Goal: Task Accomplishment & Management: Manage account settings

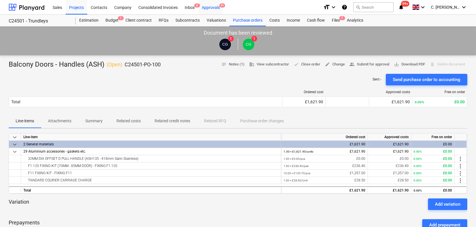
click at [210, 9] on div "Approvals 9+" at bounding box center [210, 7] width 25 height 15
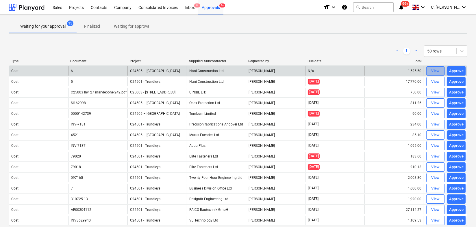
click at [435, 71] on div "View" at bounding box center [435, 71] width 9 height 7
click at [457, 71] on div "Approve" at bounding box center [456, 71] width 15 height 7
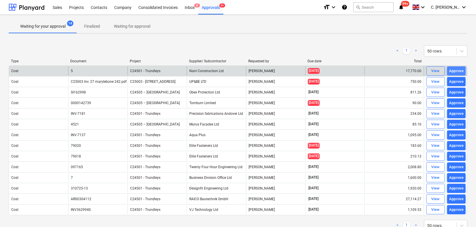
click at [459, 70] on div "Approve" at bounding box center [456, 71] width 15 height 7
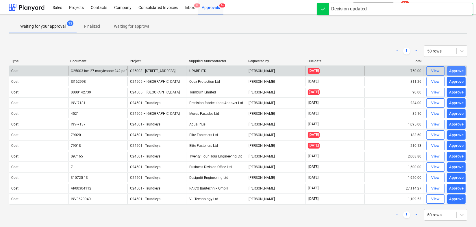
click at [456, 71] on div "Approve" at bounding box center [456, 71] width 15 height 7
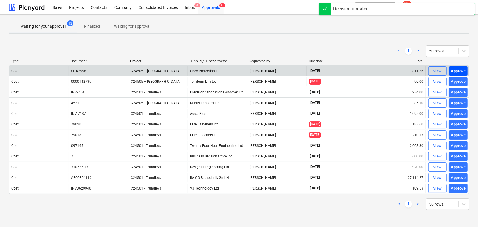
click at [456, 72] on div "Approve" at bounding box center [458, 71] width 15 height 7
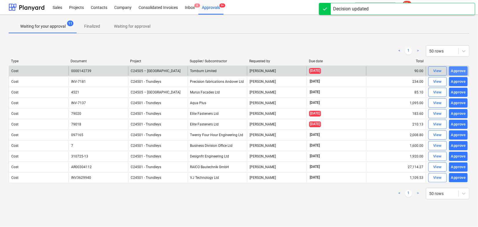
click at [457, 72] on div "Approve" at bounding box center [458, 71] width 15 height 7
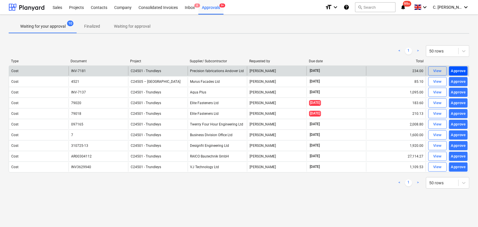
click at [460, 72] on div "Approve" at bounding box center [458, 71] width 15 height 7
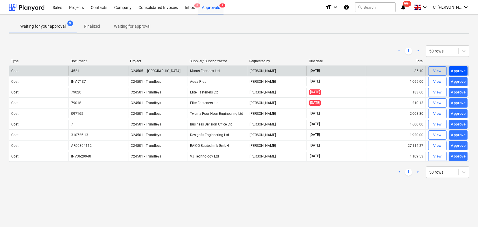
click at [463, 70] on div "Approve" at bounding box center [458, 71] width 15 height 7
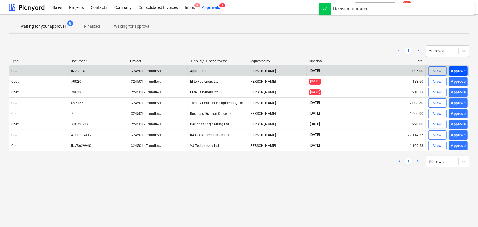
click at [459, 70] on div "Approve" at bounding box center [458, 71] width 15 height 7
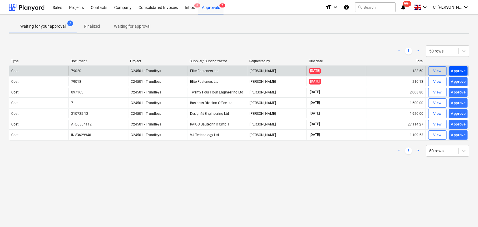
click at [458, 71] on div "Approve" at bounding box center [458, 71] width 15 height 7
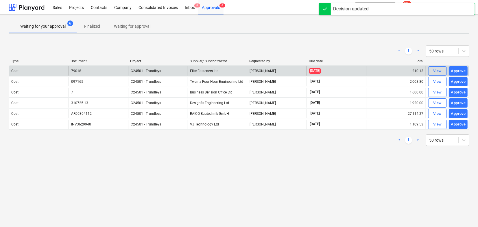
click at [458, 71] on div "Approve" at bounding box center [458, 71] width 15 height 7
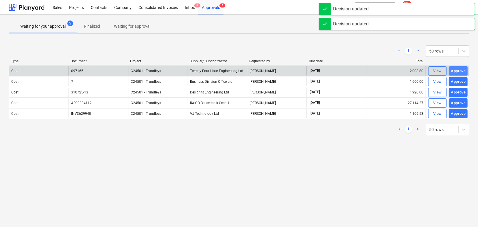
click at [460, 70] on div "Approve" at bounding box center [458, 71] width 15 height 7
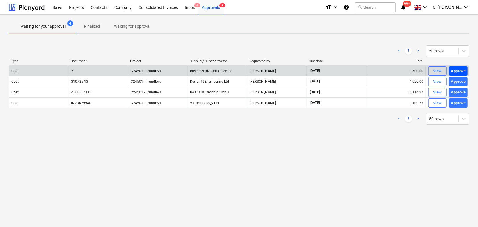
click at [460, 72] on div "Approve" at bounding box center [458, 71] width 15 height 7
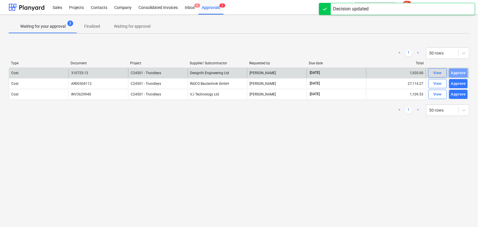
click at [460, 72] on div "Approve" at bounding box center [458, 73] width 15 height 7
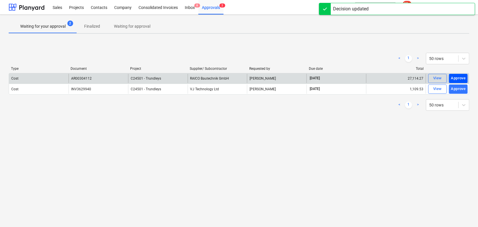
click at [454, 78] on div "Approve" at bounding box center [458, 78] width 15 height 7
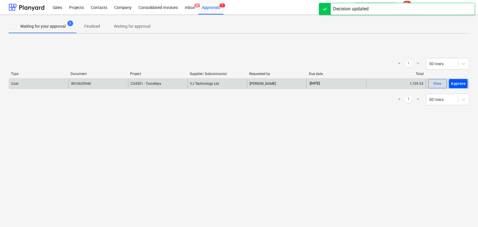
click at [465, 84] on div "Approve" at bounding box center [458, 84] width 15 height 7
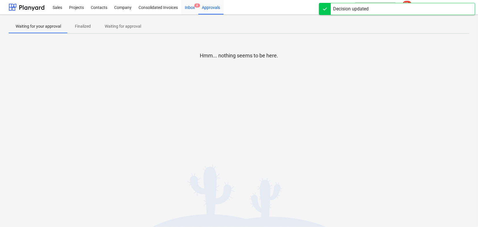
click at [188, 7] on div "Inbox 8" at bounding box center [189, 7] width 17 height 15
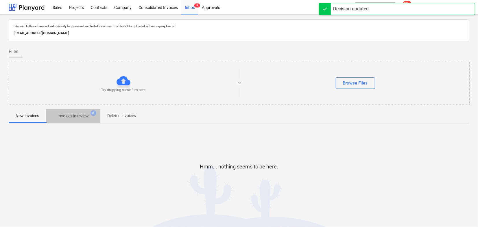
click at [76, 118] on p "Invoices in review" at bounding box center [73, 116] width 31 height 6
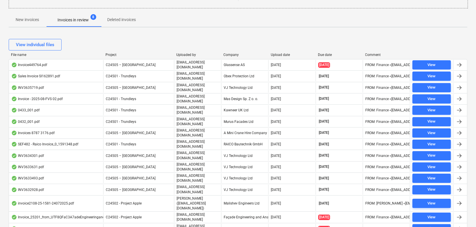
scroll to position [120, 0]
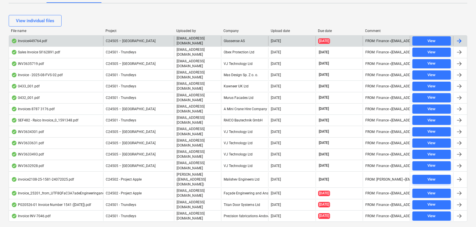
click at [235, 40] on div "Glassense AS" at bounding box center [244, 41] width 47 height 10
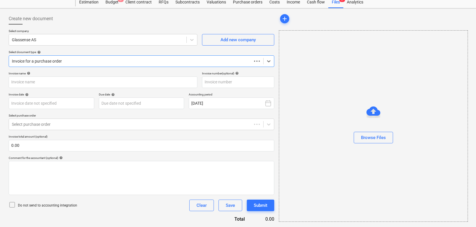
scroll to position [18, 0]
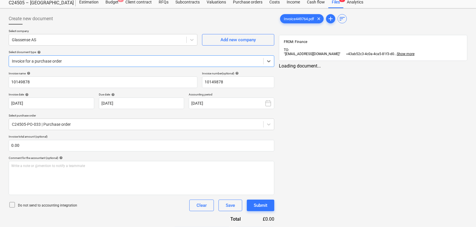
type input "10149878"
type input "[DATE]"
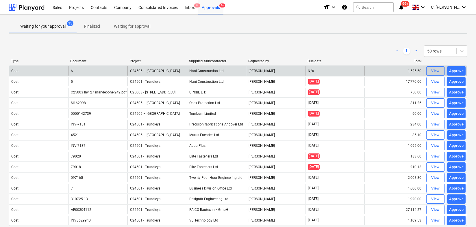
click at [438, 72] on div "View" at bounding box center [435, 71] width 9 height 7
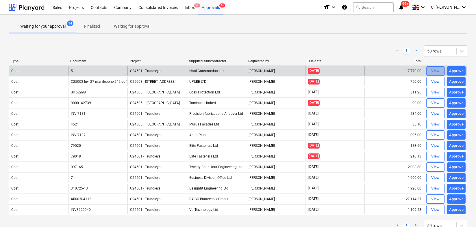
click at [440, 71] on span "View" at bounding box center [435, 71] width 13 height 7
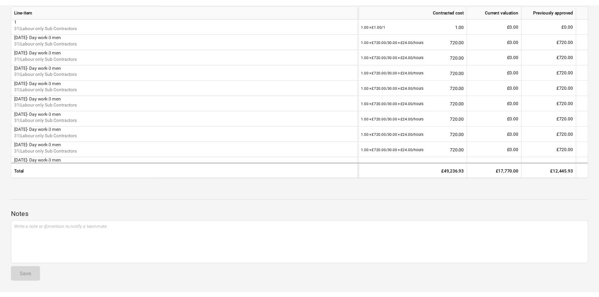
scroll to position [161, 0]
